Goal: Information Seeking & Learning: Find specific fact

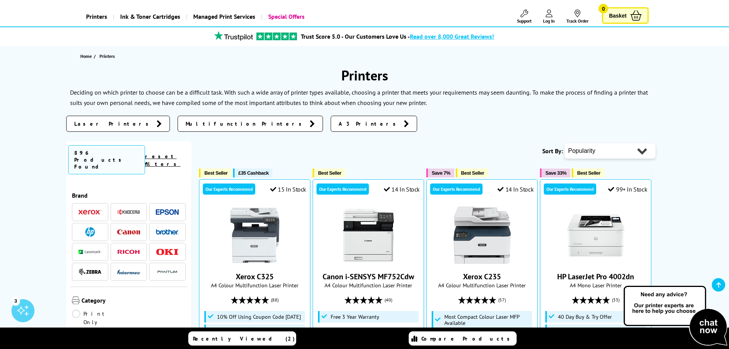
scroll to position [153, 0]
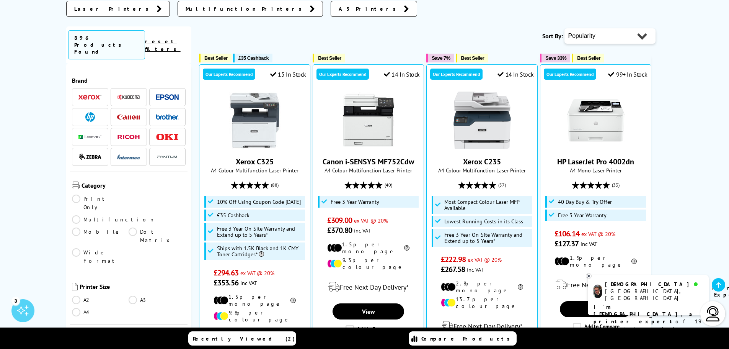
click at [134, 215] on link "Multifunction" at bounding box center [113, 219] width 83 height 8
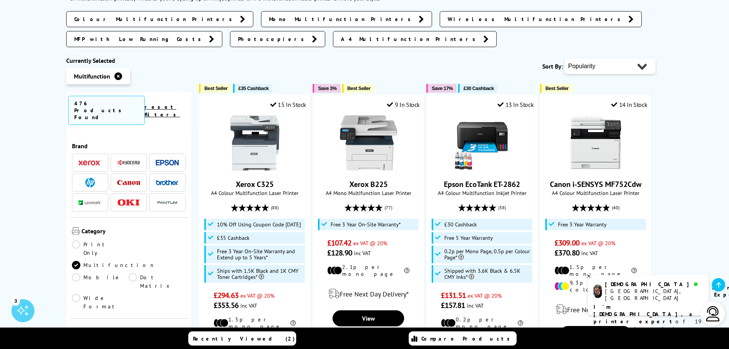
click at [133, 341] on link "A4" at bounding box center [157, 345] width 57 height 8
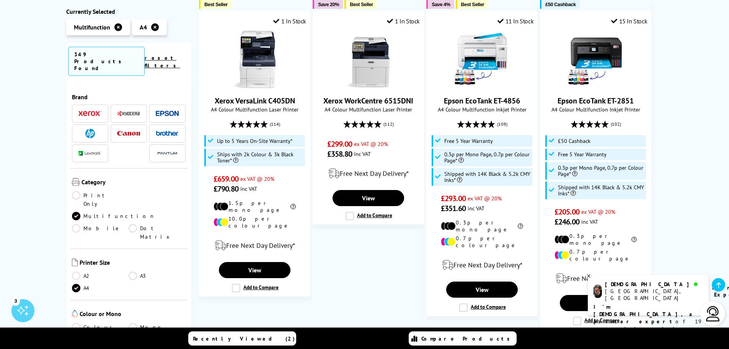
scroll to position [38, 0]
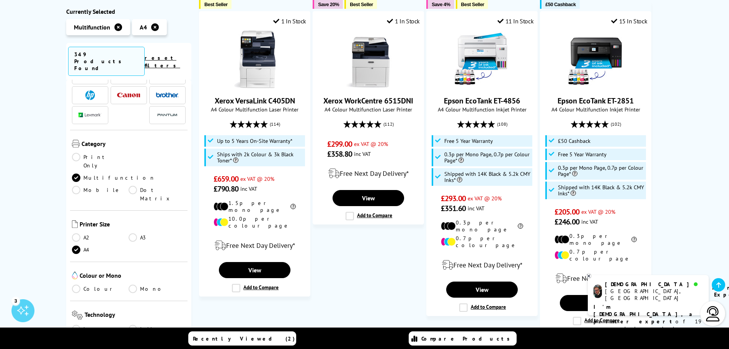
click at [76, 284] on link "Colour" at bounding box center [100, 288] width 57 height 8
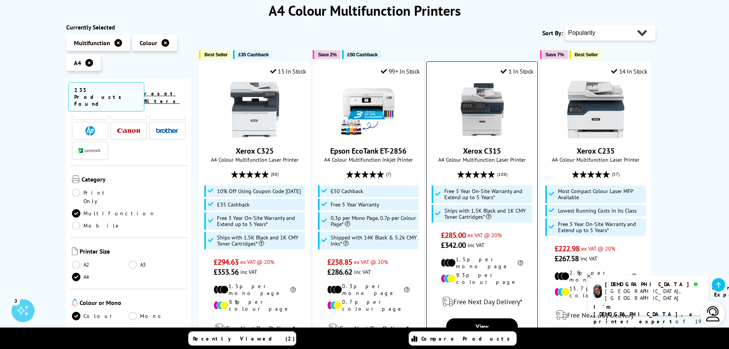
scroll to position [77, 0]
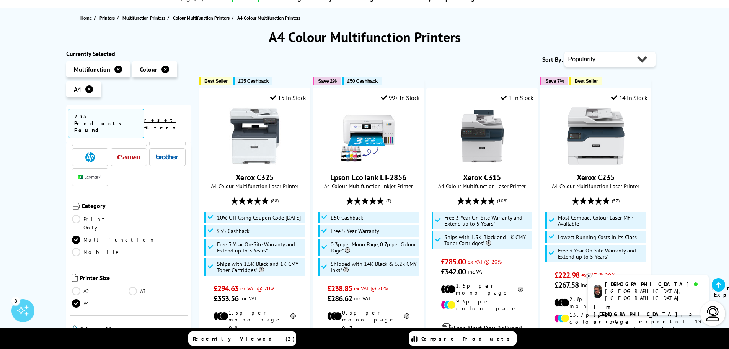
click at [639, 58] on select "Popularity Rating Price - Low to High Price - High to Low Running Costs - Low t…" at bounding box center [609, 59] width 91 height 15
select select "Price Ascending"
click at [564, 52] on select "Popularity Rating Price - Low to High Price - High to Low Running Costs - Low t…" at bounding box center [609, 59] width 91 height 15
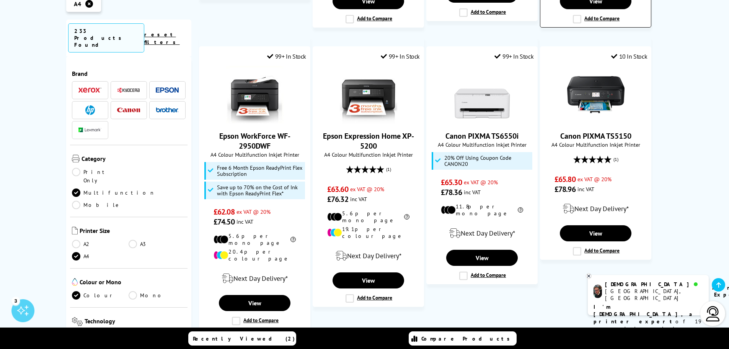
scroll to position [842, 0]
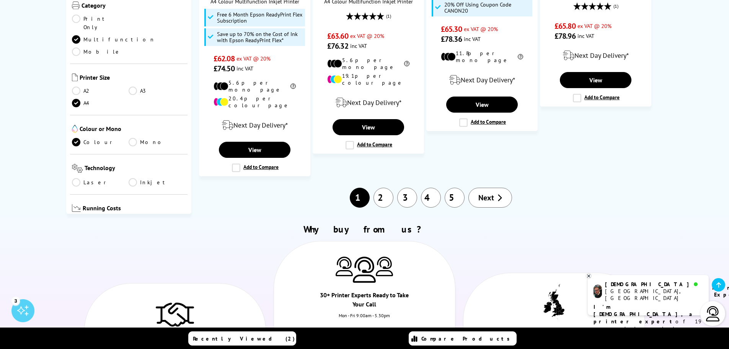
click at [385, 187] on link "2" at bounding box center [383, 197] width 20 height 20
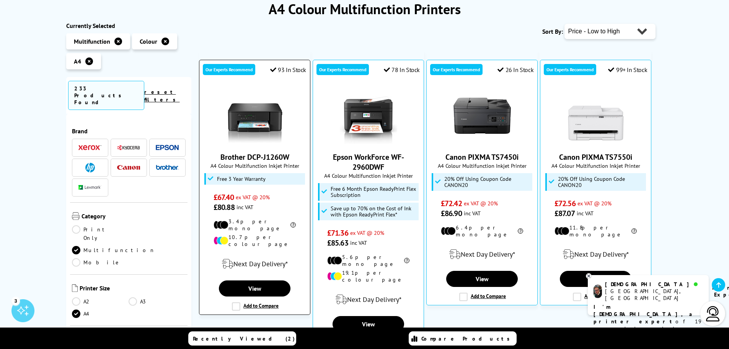
scroll to position [115, 0]
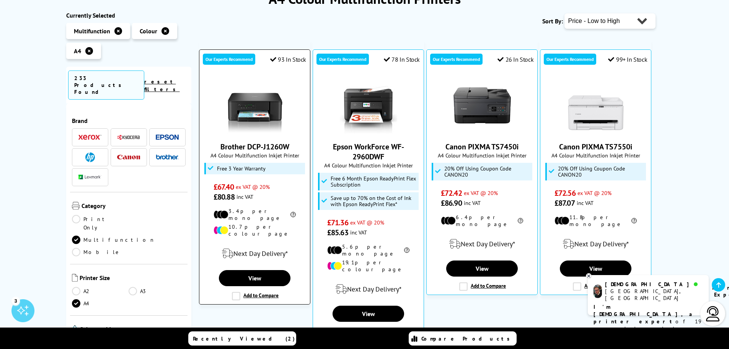
click at [270, 150] on link "Brother DCP-J1260W" at bounding box center [254, 147] width 69 height 10
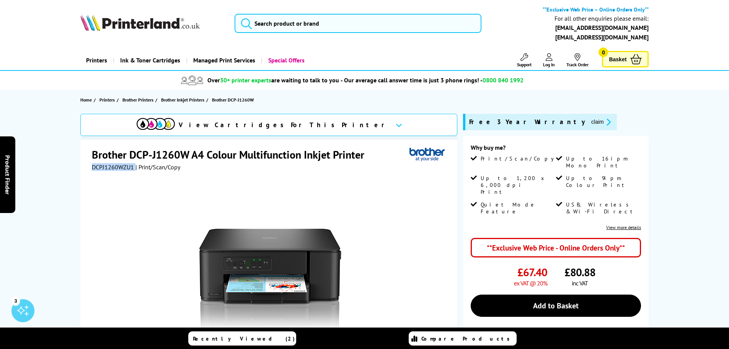
drag, startPoint x: 128, startPoint y: 168, endPoint x: 92, endPoint y: 170, distance: 36.0
click at [86, 170] on div "Brother DCP-J1260W A4 Colour Multifunction Inkjet Printer DCPJ1260WZU1 | Print/…" at bounding box center [268, 294] width 377 height 308
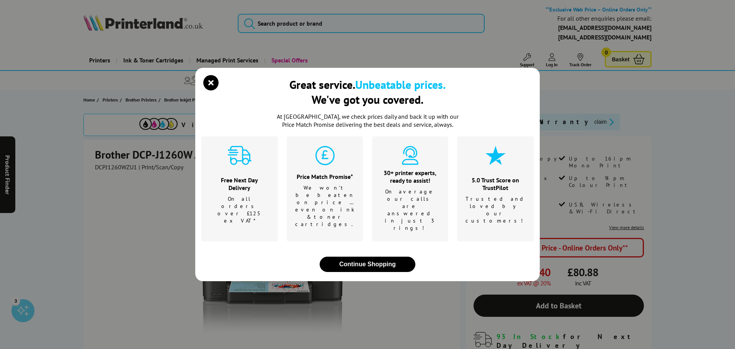
drag, startPoint x: 109, startPoint y: 170, endPoint x: 157, endPoint y: 155, distance: 49.9
click at [164, 153] on div "Great service. Unbeatable prices. We've got you covered. At Printerland, we che…" at bounding box center [367, 174] width 735 height 349
click at [137, 166] on div "Great service. Unbeatable prices. We've got you covered. At Printerland, we che…" at bounding box center [367, 174] width 735 height 349
click at [211, 90] on icon "close modal" at bounding box center [210, 82] width 15 height 15
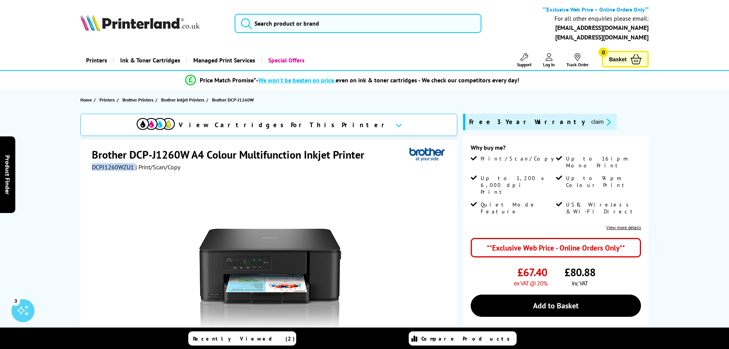
drag, startPoint x: 130, startPoint y: 167, endPoint x: 106, endPoint y: 167, distance: 24.1
click at [97, 168] on div "DCPJ1260WZU1 | Print/Scan/Copy" at bounding box center [136, 167] width 88 height 8
copy div "CPJ1260WZU1"
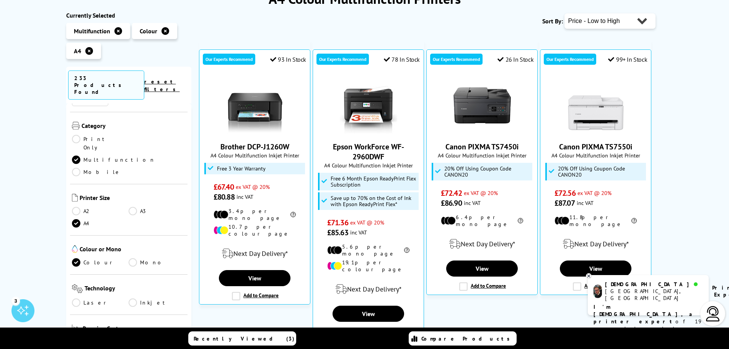
scroll to position [77, 0]
drag, startPoint x: 134, startPoint y: 180, endPoint x: 133, endPoint y: 186, distance: 5.4
click at [134, 210] on link "A3" at bounding box center [157, 214] width 57 height 8
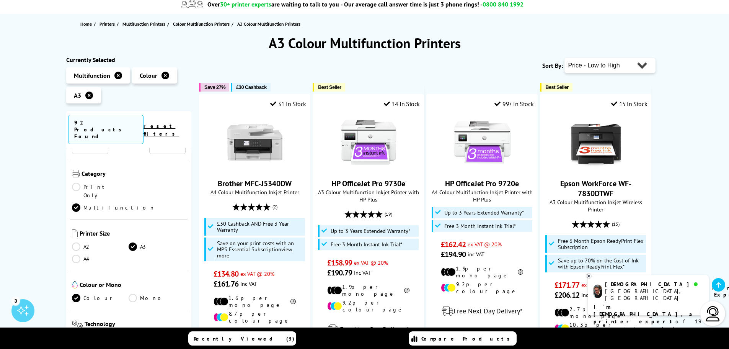
scroll to position [38, 0]
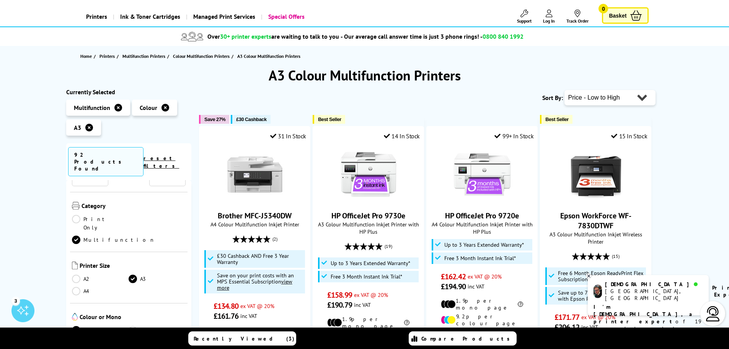
click at [643, 98] on select "Popularity Rating Price - Low to High Price - High to Low Running Costs - Low t…" at bounding box center [609, 97] width 91 height 15
click at [564, 90] on select "Popularity Rating Price - Low to High Price - High to Low Running Costs - Low t…" at bounding box center [609, 97] width 91 height 15
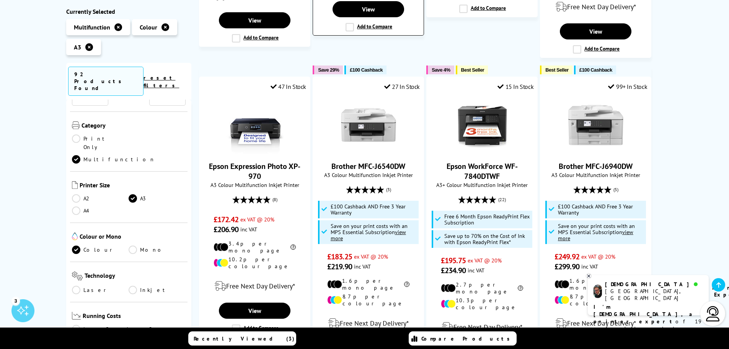
scroll to position [421, 0]
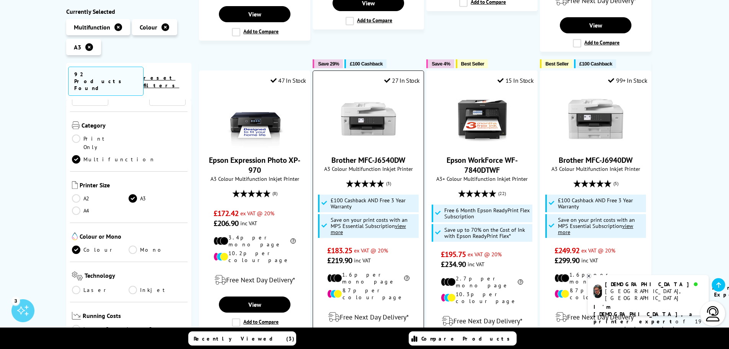
click at [374, 107] on img at bounding box center [368, 118] width 57 height 57
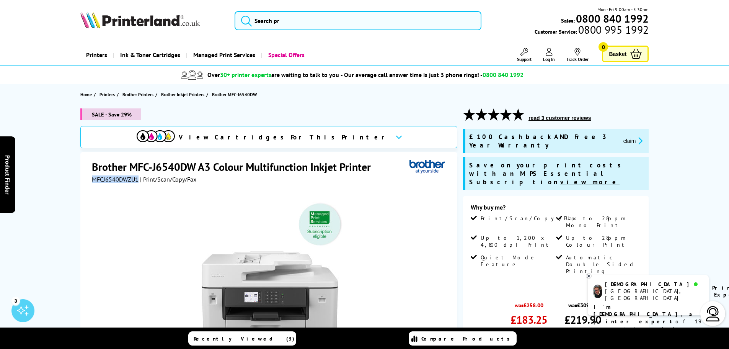
drag, startPoint x: 137, startPoint y: 181, endPoint x: 99, endPoint y: 181, distance: 38.3
click at [92, 181] on span "MFCJ6540DWZU1" at bounding box center [115, 179] width 47 height 8
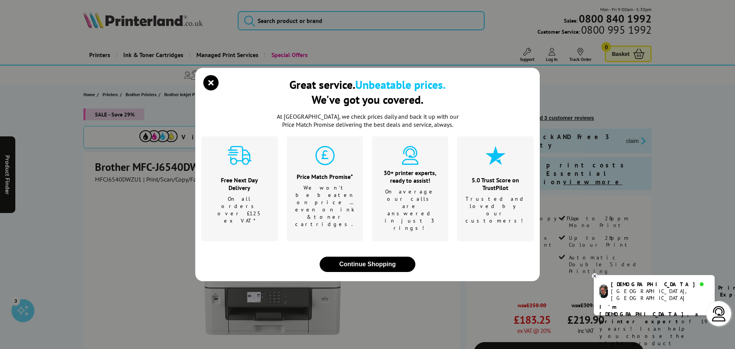
drag, startPoint x: 112, startPoint y: 178, endPoint x: 224, endPoint y: 127, distance: 123.1
click at [373, 34] on div "Great service. Unbeatable prices. We've got you covered. At [GEOGRAPHIC_DATA], …" at bounding box center [367, 174] width 735 height 349
drag, startPoint x: 212, startPoint y: 99, endPoint x: 170, endPoint y: 142, distance: 60.1
click at [211, 90] on icon "close modal" at bounding box center [210, 82] width 15 height 15
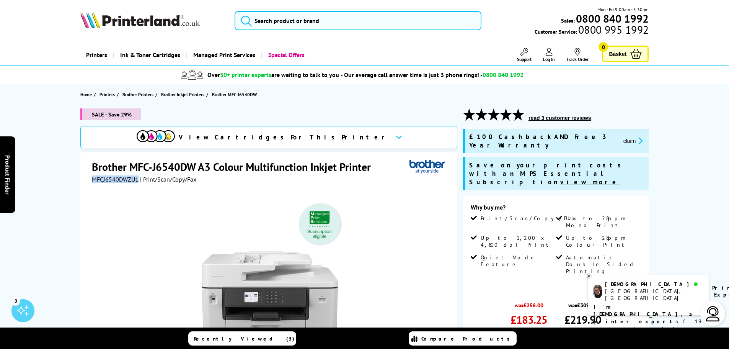
drag, startPoint x: 137, startPoint y: 179, endPoint x: 111, endPoint y: 179, distance: 26.4
click at [94, 175] on span "MFCJ6540DWZU1" at bounding box center [115, 179] width 47 height 8
copy span "MFCJ6540DWZU1"
click at [621, 138] on button "claim" at bounding box center [633, 140] width 24 height 9
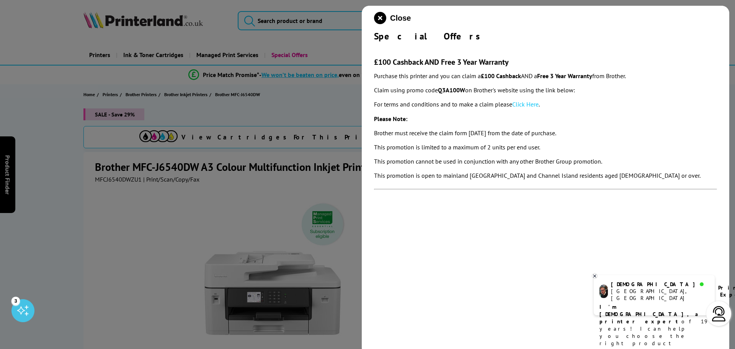
click at [303, 96] on div at bounding box center [367, 174] width 735 height 349
click at [380, 19] on icon "close modal" at bounding box center [380, 18] width 12 height 12
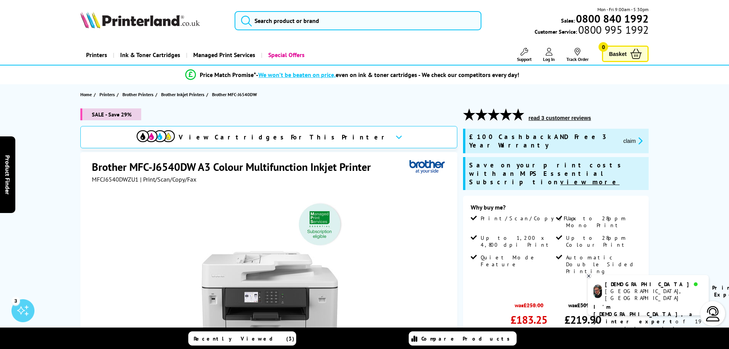
click at [175, 134] on img at bounding box center [156, 136] width 38 height 12
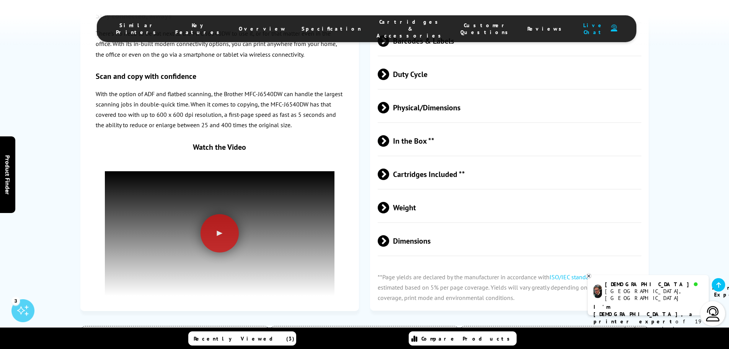
scroll to position [2494, 0]
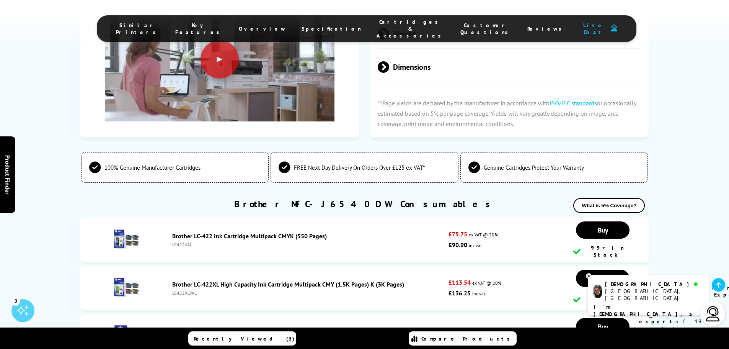
drag, startPoint x: 169, startPoint y: 188, endPoint x: 201, endPoint y: 190, distance: 31.4
click at [201, 280] on div "Brother LC-422XL High Capacity Ink Cartridge Multipack CMY (1.5K Pages) K (3K P…" at bounding box center [308, 287] width 280 height 15
copy div "LC422XLVAL"
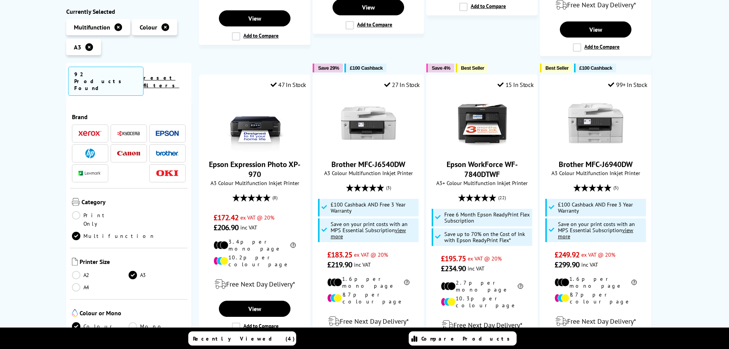
scroll to position [421, 0]
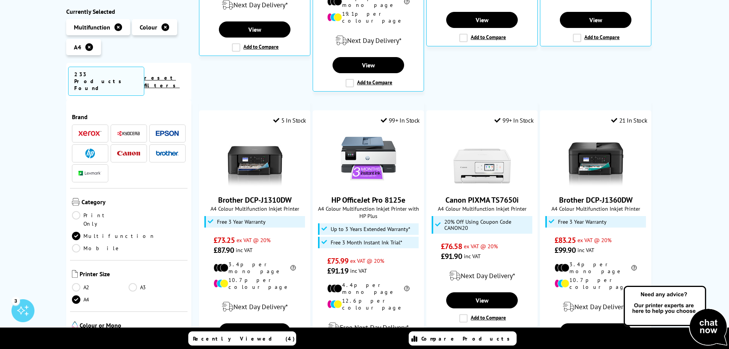
scroll to position [421, 0]
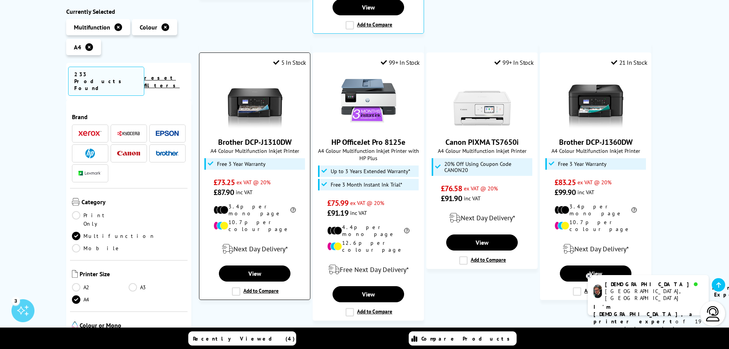
click at [261, 137] on link "Brother DCP-J1310DW" at bounding box center [254, 142] width 73 height 10
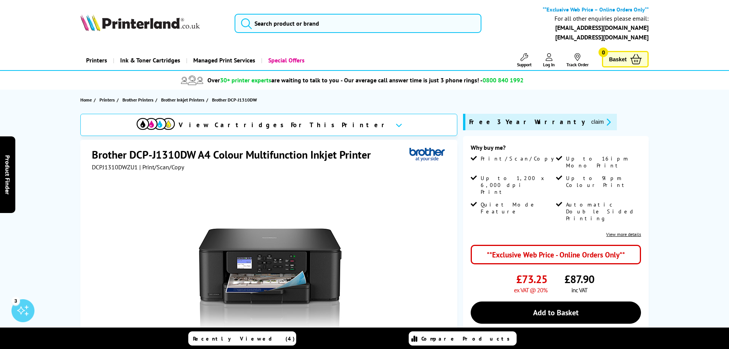
click at [396, 126] on icon at bounding box center [399, 125] width 7 height 4
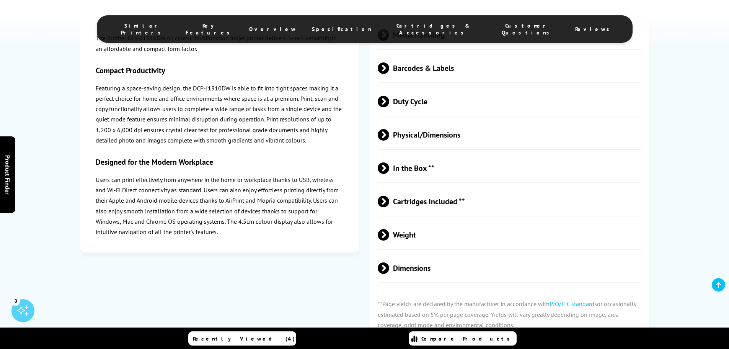
scroll to position [1939, 0]
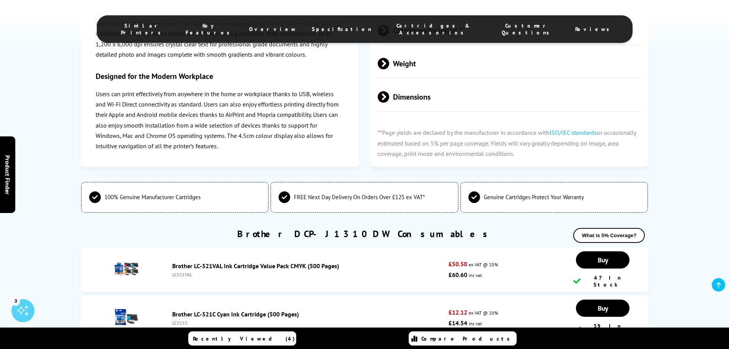
drag, startPoint x: 171, startPoint y: 181, endPoint x: 197, endPoint y: 181, distance: 26.4
click at [197, 262] on div "Brother LC-521VAL Ink Cartridge Value Pack CMYK (500 Pages) LC521VAL" at bounding box center [308, 269] width 280 height 15
copy div "LC521VAL"
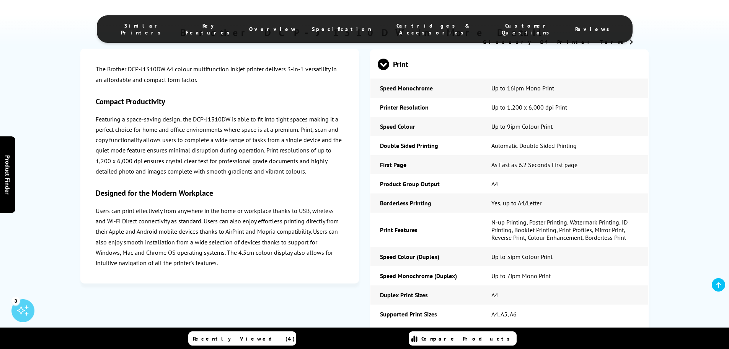
scroll to position [1212, 0]
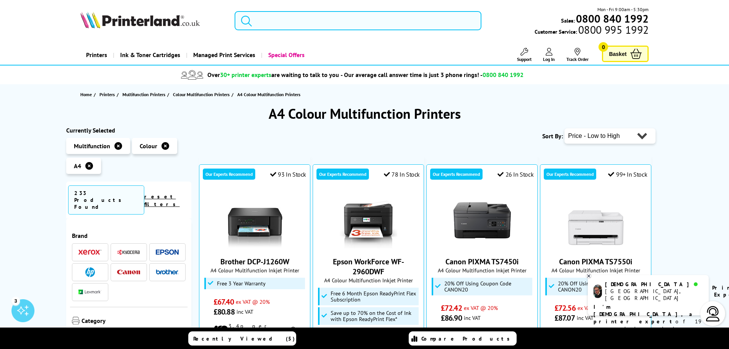
click at [277, 18] on input "search" at bounding box center [358, 20] width 247 height 19
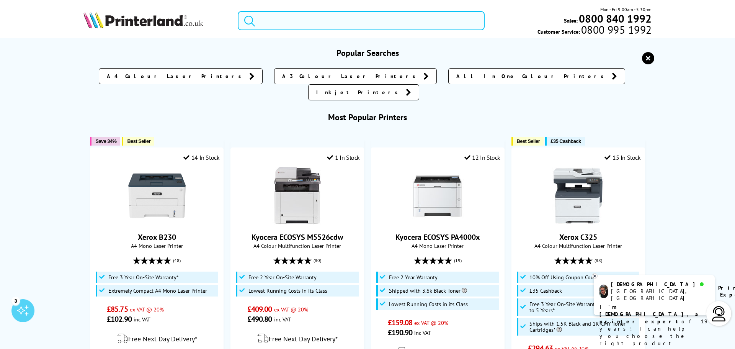
paste input "Brother DCP-J1260WZU1"
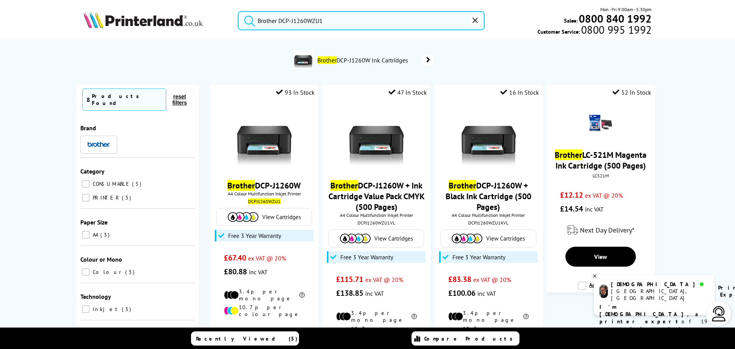
type input "Brother DCP-J1260WZU1"
click at [238, 11] on button "submit" at bounding box center [247, 19] width 19 height 17
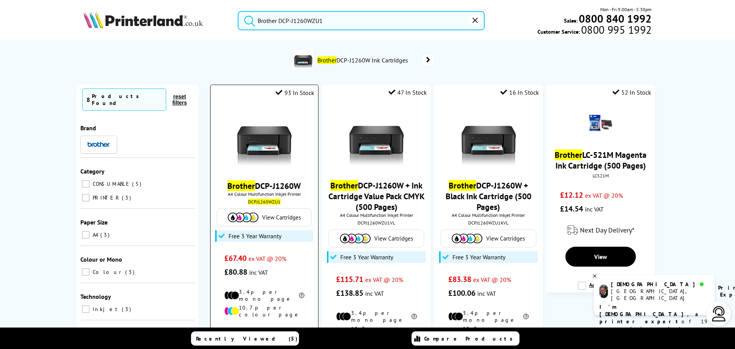
click at [276, 218] on span "View Cartridges" at bounding box center [281, 217] width 39 height 7
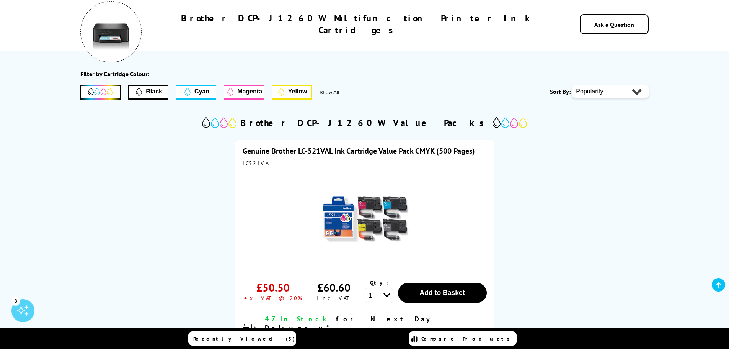
scroll to position [153, 0]
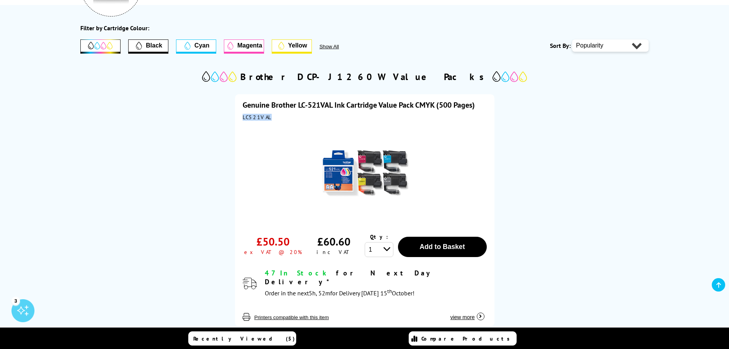
drag, startPoint x: 242, startPoint y: 117, endPoint x: 277, endPoint y: 120, distance: 35.0
click at [277, 120] on div "Genuine Brother LC-521VAL Ink Cartridge Value Pack CMYK (500 Pages) LC521VAL £5…" at bounding box center [364, 210] width 259 height 232
copy div "LC521VAL"
